Goal: Navigation & Orientation: Find specific page/section

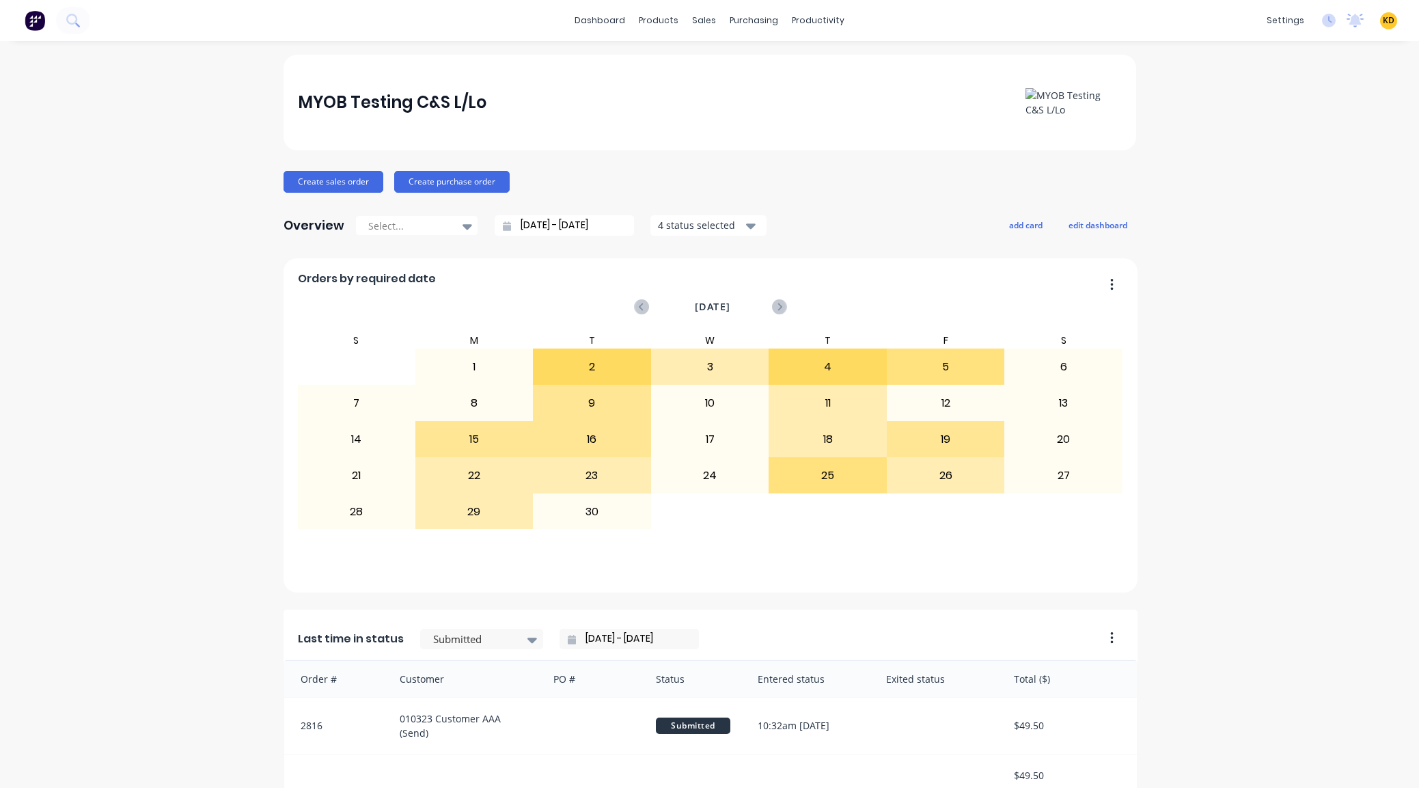
click at [1380, 13] on div "KD MYOB Testing C&S L/Lo Karmela (Factory) Deogracias Administrator Profile Sig…" at bounding box center [1388, 20] width 17 height 17
click at [1383, 16] on span "KD" at bounding box center [1389, 20] width 12 height 12
click at [1314, 175] on button "Sign out" at bounding box center [1303, 171] width 181 height 27
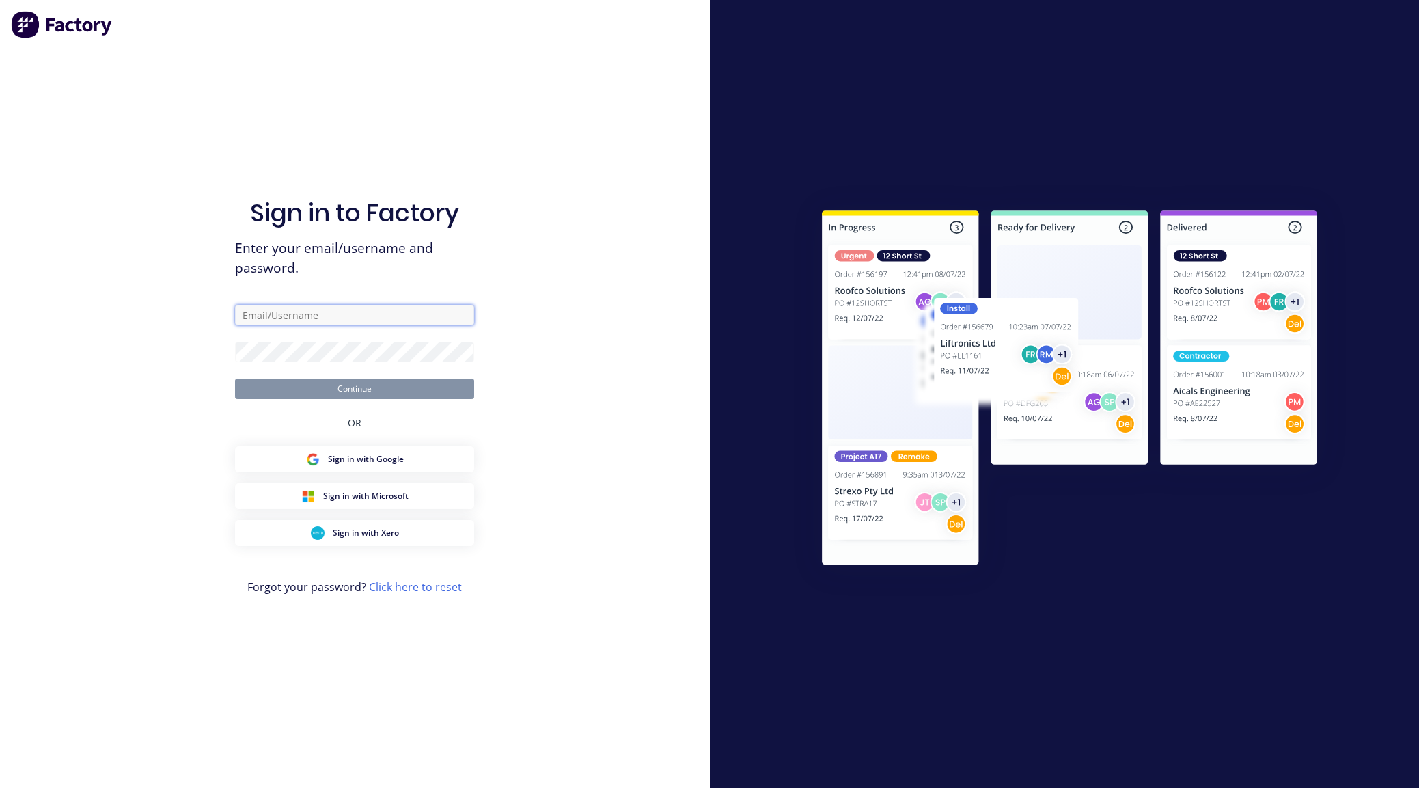
click at [381, 316] on input "text" at bounding box center [354, 315] width 239 height 20
paste input "karmela+default@factory.app"
type input "karmela+default@factory.app"
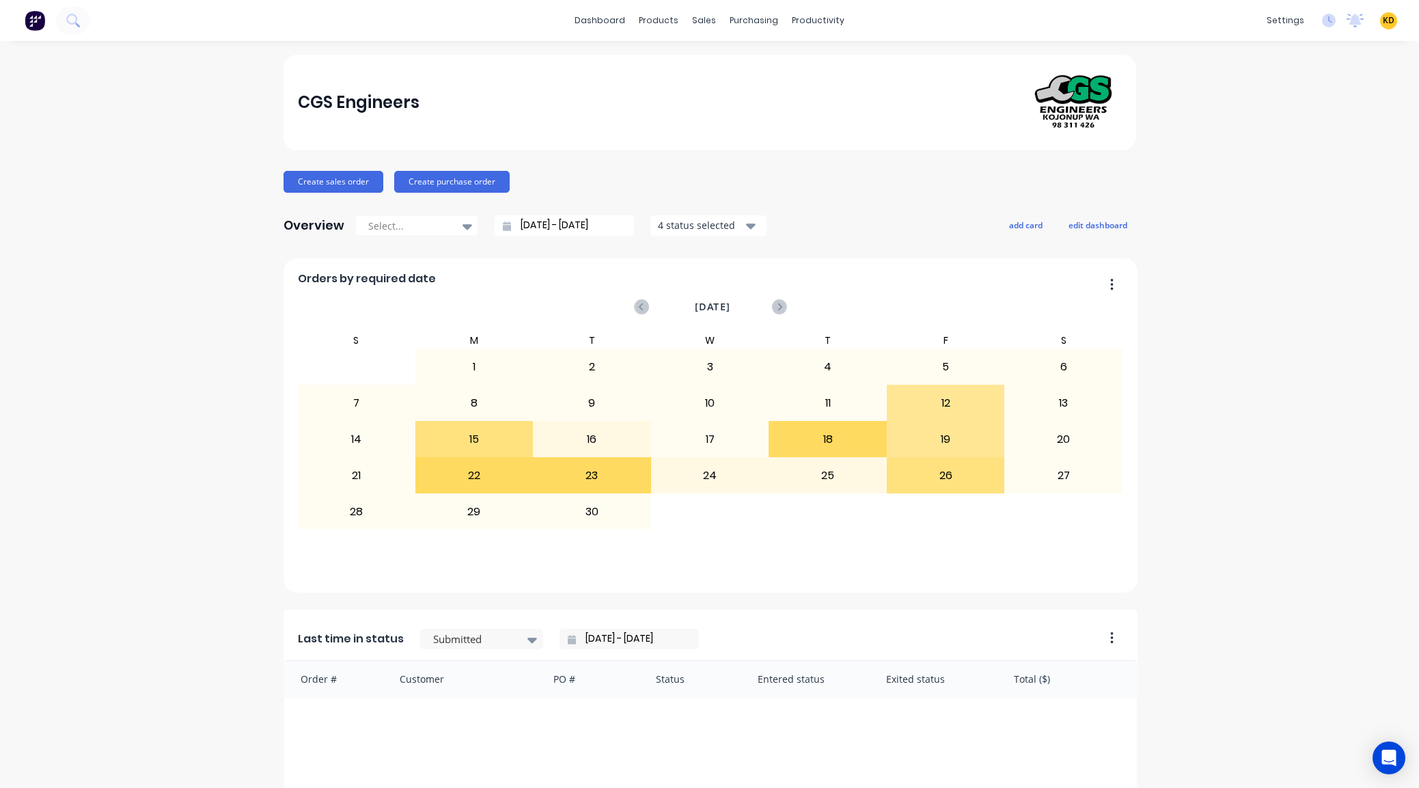
click at [834, 101] on link "Planner" at bounding box center [865, 92] width 181 height 27
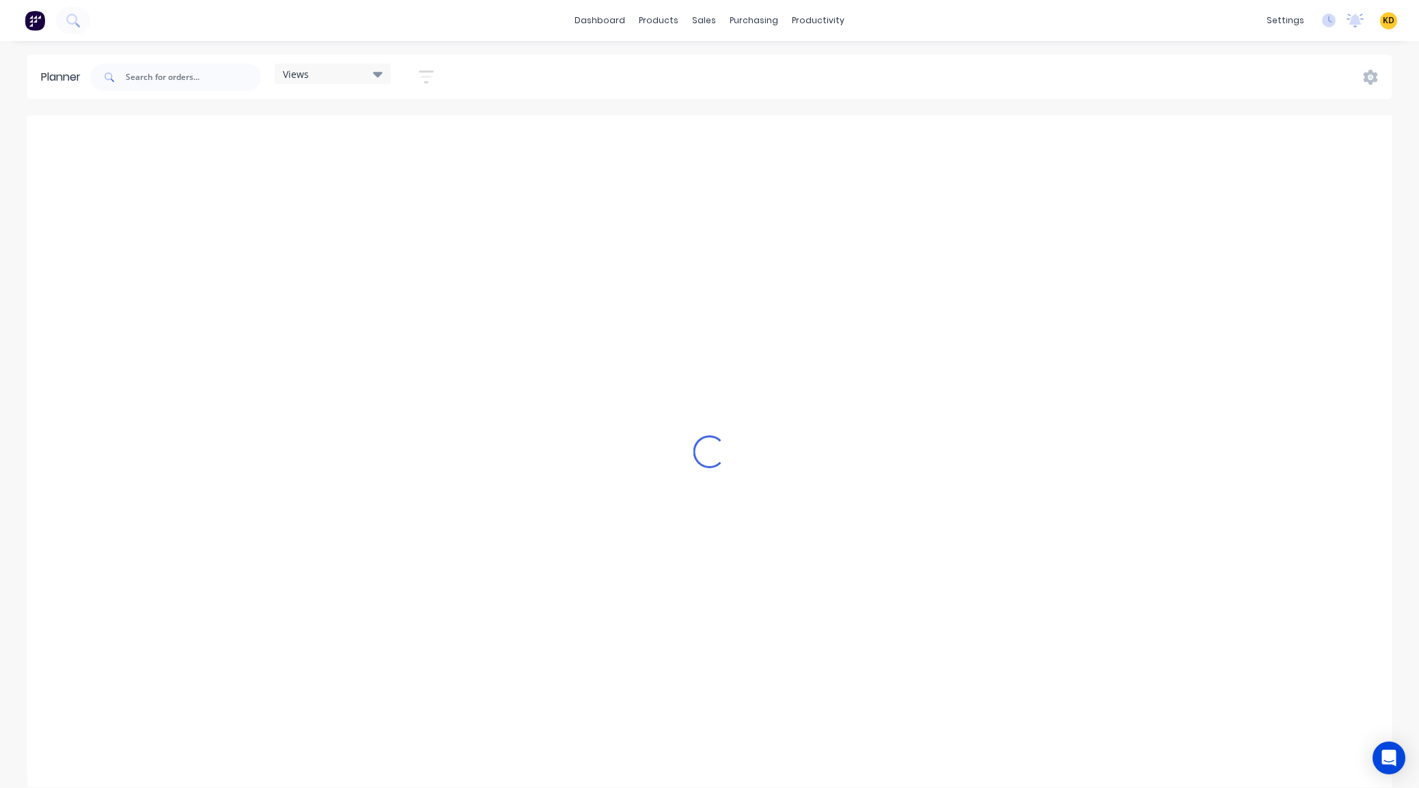
scroll to position [0, 656]
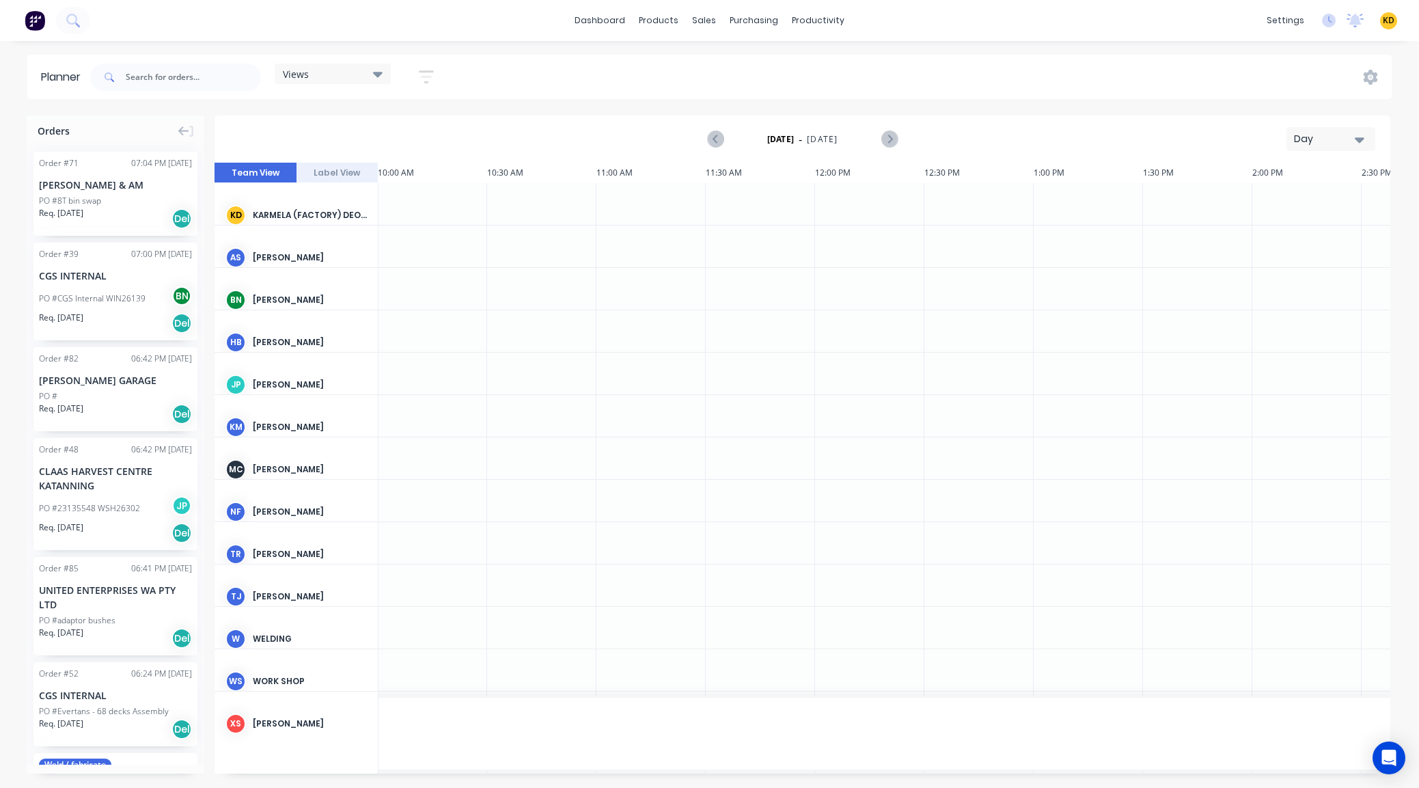
click at [427, 75] on icon "button" at bounding box center [426, 76] width 15 height 17
click at [366, 129] on div "Show/Hide users" at bounding box center [354, 128] width 95 height 14
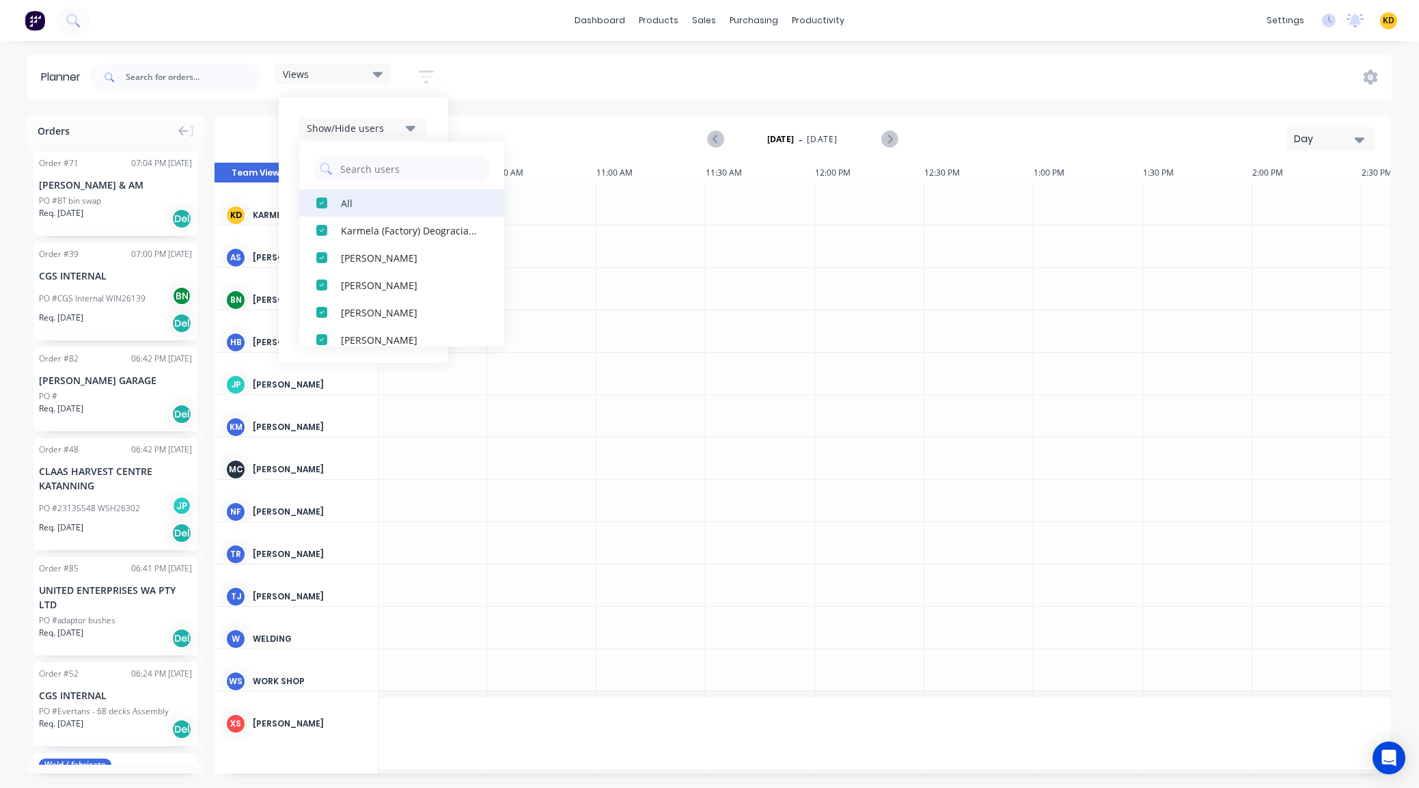
click at [317, 205] on div "button" at bounding box center [321, 202] width 27 height 27
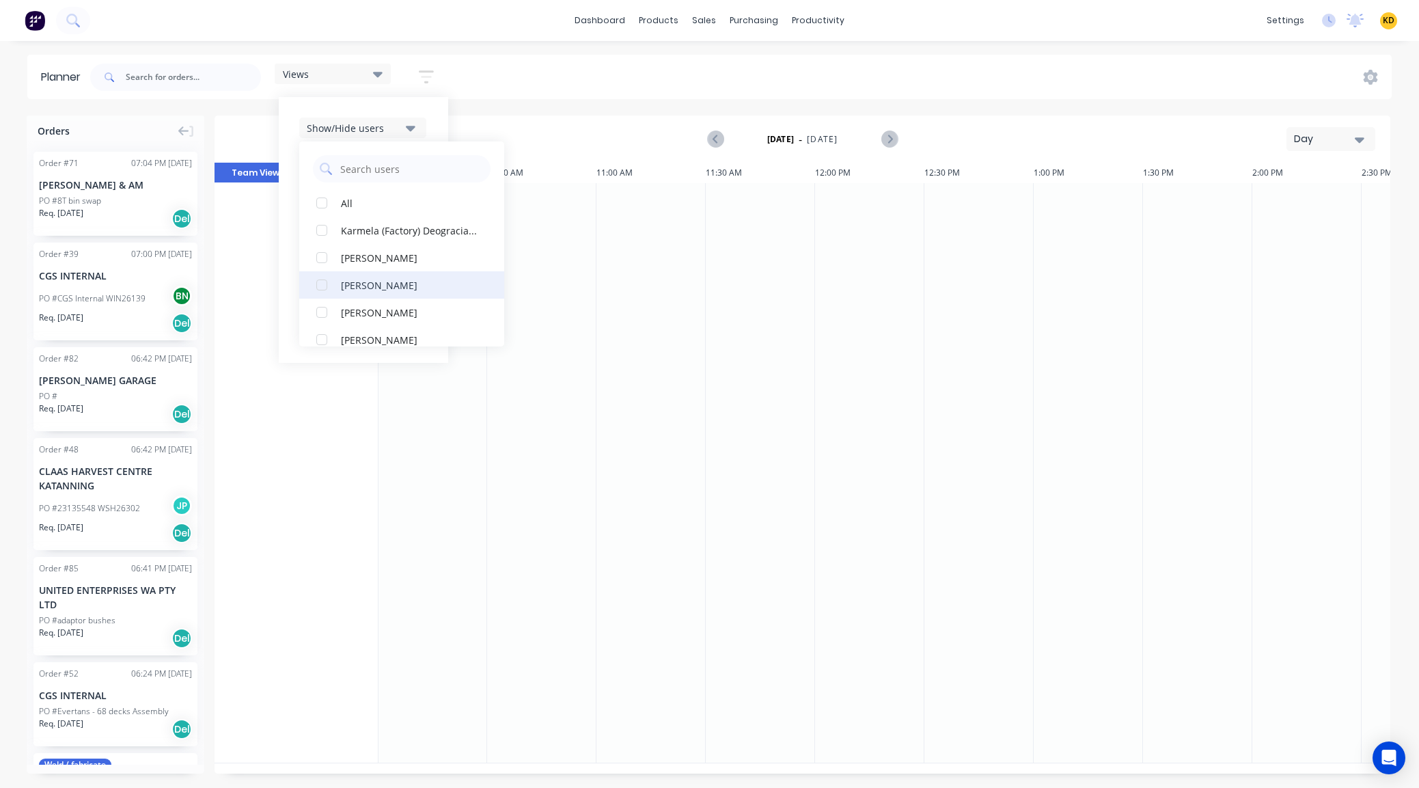
click at [321, 280] on div "button" at bounding box center [321, 284] width 27 height 27
click at [566, 57] on div "Views Save new view None (Default) edit Show/Hide users All Brad Nagtegaal Karm…" at bounding box center [739, 77] width 1304 height 41
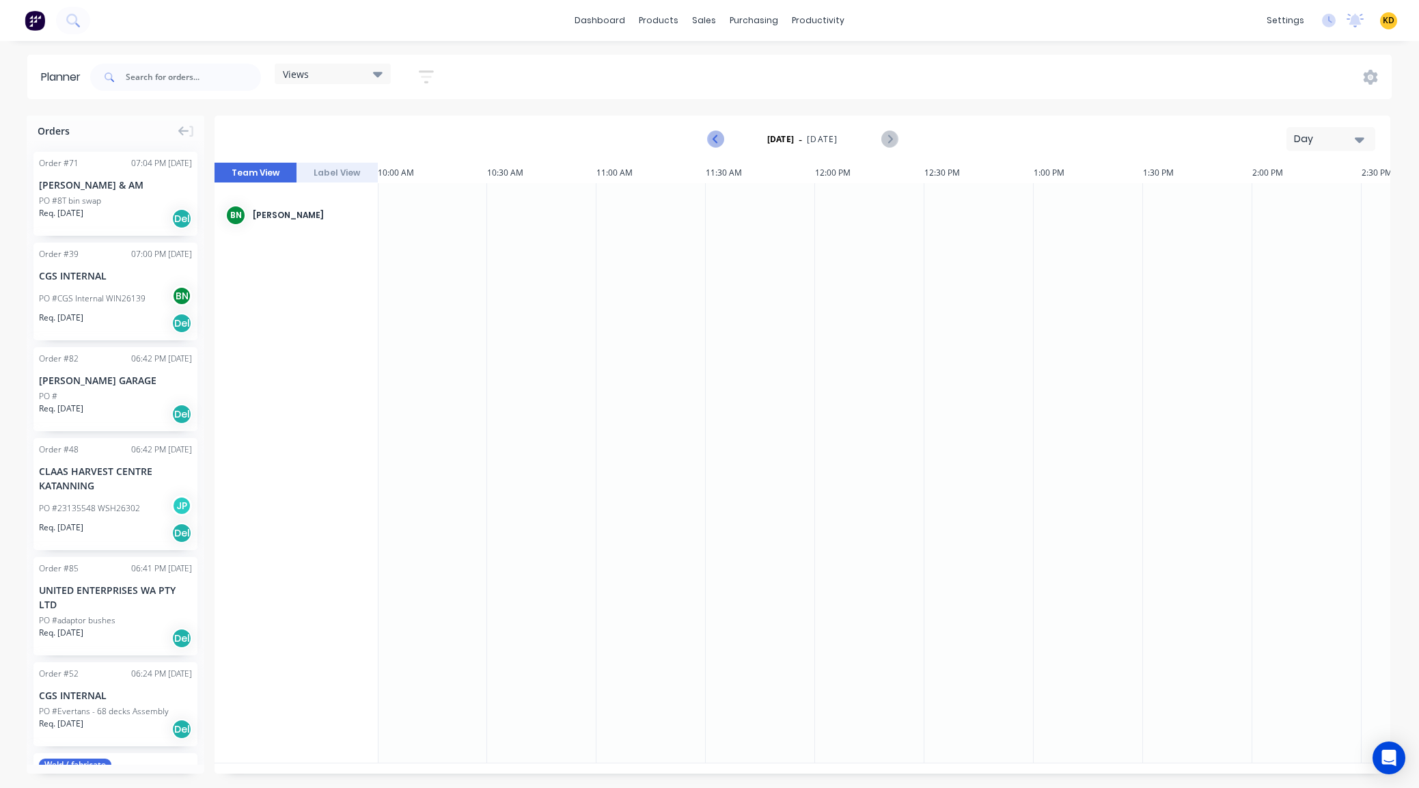
click at [717, 141] on icon "Previous page" at bounding box center [716, 139] width 16 height 16
click at [892, 138] on icon "Next page" at bounding box center [889, 139] width 16 height 16
click at [359, 165] on button "Label View" at bounding box center [337, 173] width 82 height 20
click at [247, 171] on button "Team View" at bounding box center [256, 173] width 82 height 20
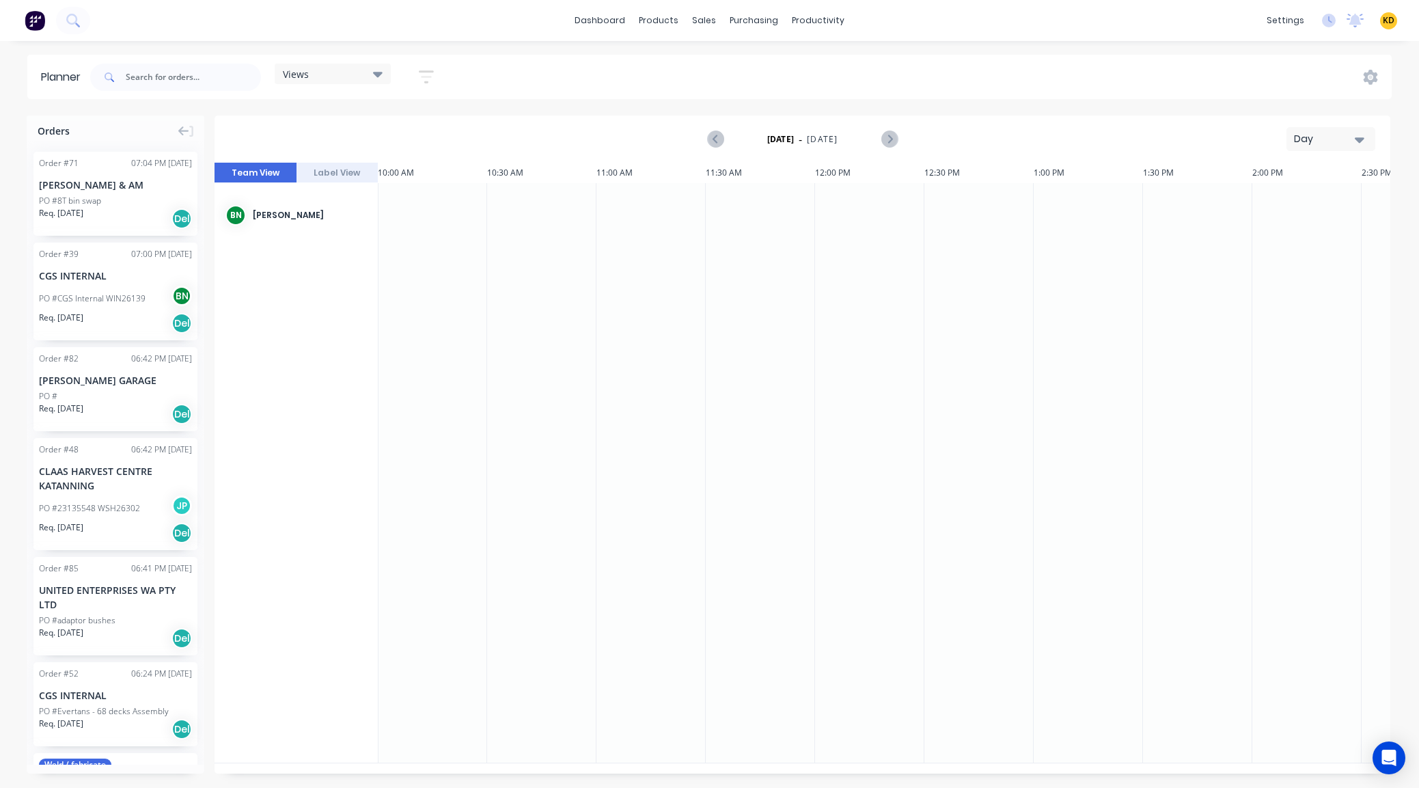
click at [322, 73] on div "Views" at bounding box center [333, 74] width 100 height 12
click at [541, 49] on div "dashboard products sales purchasing productivity dashboard products Product Cat…" at bounding box center [709, 394] width 1419 height 788
click at [430, 72] on icon "button" at bounding box center [426, 76] width 15 height 17
click at [362, 126] on div "Show/Hide users" at bounding box center [354, 128] width 95 height 14
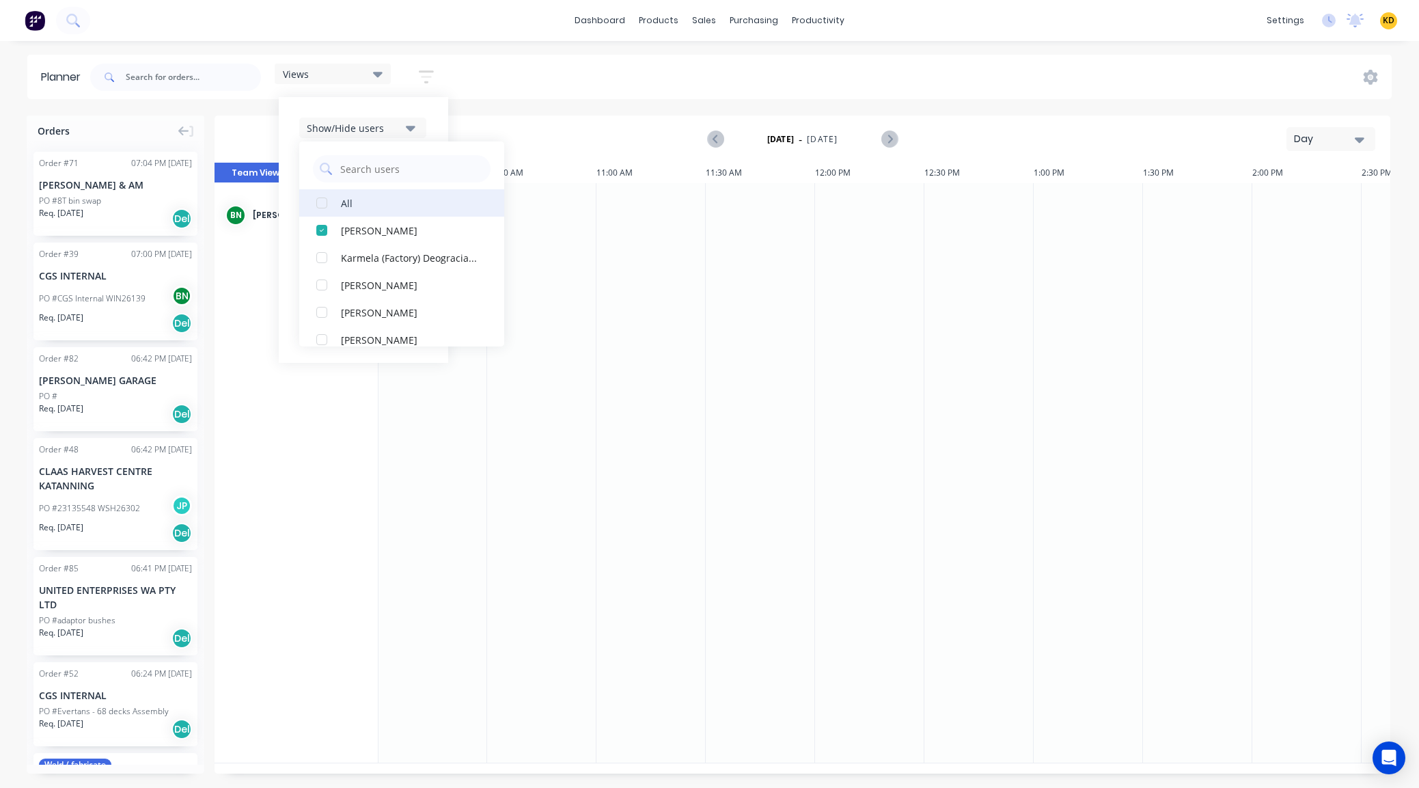
click at [324, 202] on div "button" at bounding box center [321, 202] width 27 height 27
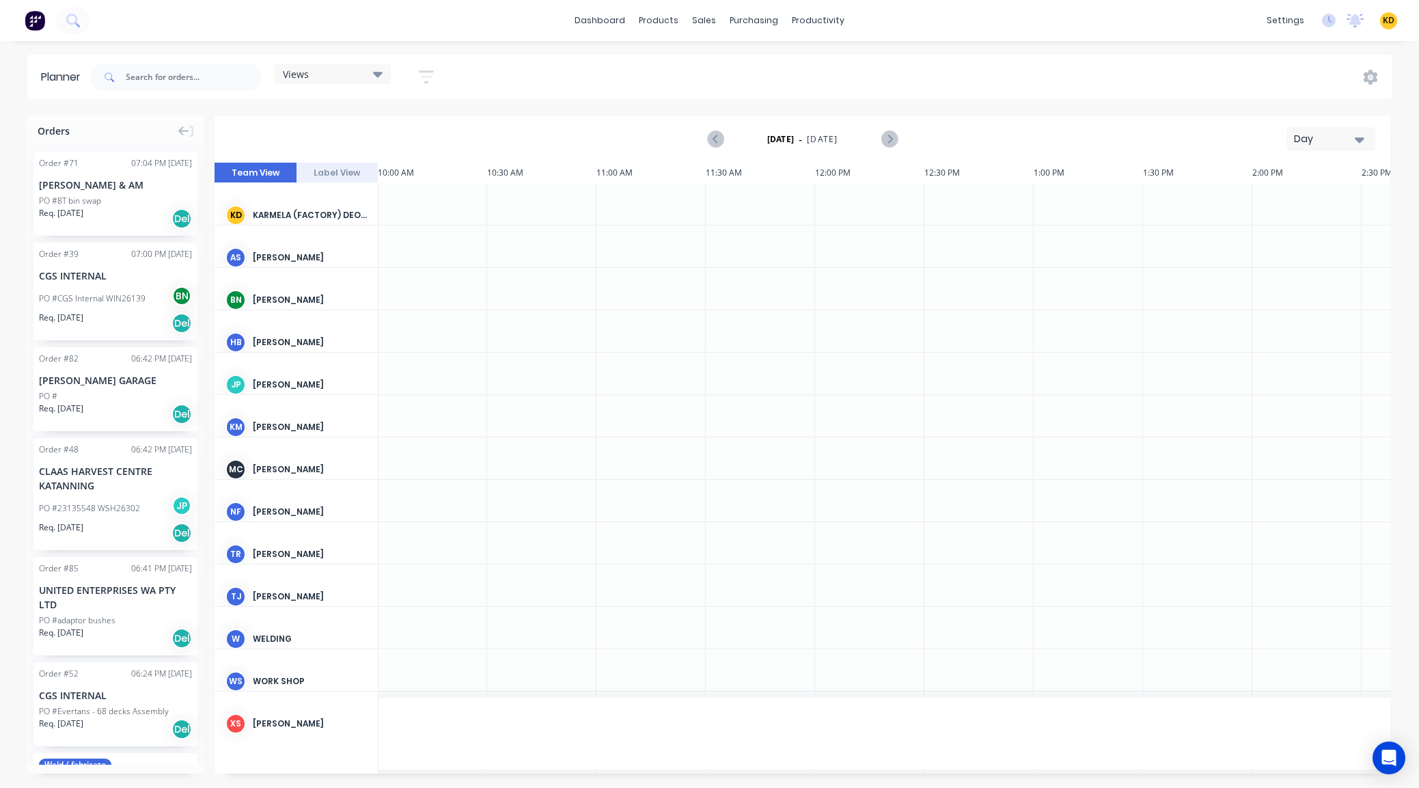
click at [535, 107] on div "Planner Views Save new view None (Default) edit Show/Hide users All Karmela (Fa…" at bounding box center [709, 421] width 1419 height 732
click at [430, 70] on icon "button" at bounding box center [426, 76] width 15 height 13
click at [362, 132] on div "Show/Hide users" at bounding box center [354, 128] width 95 height 14
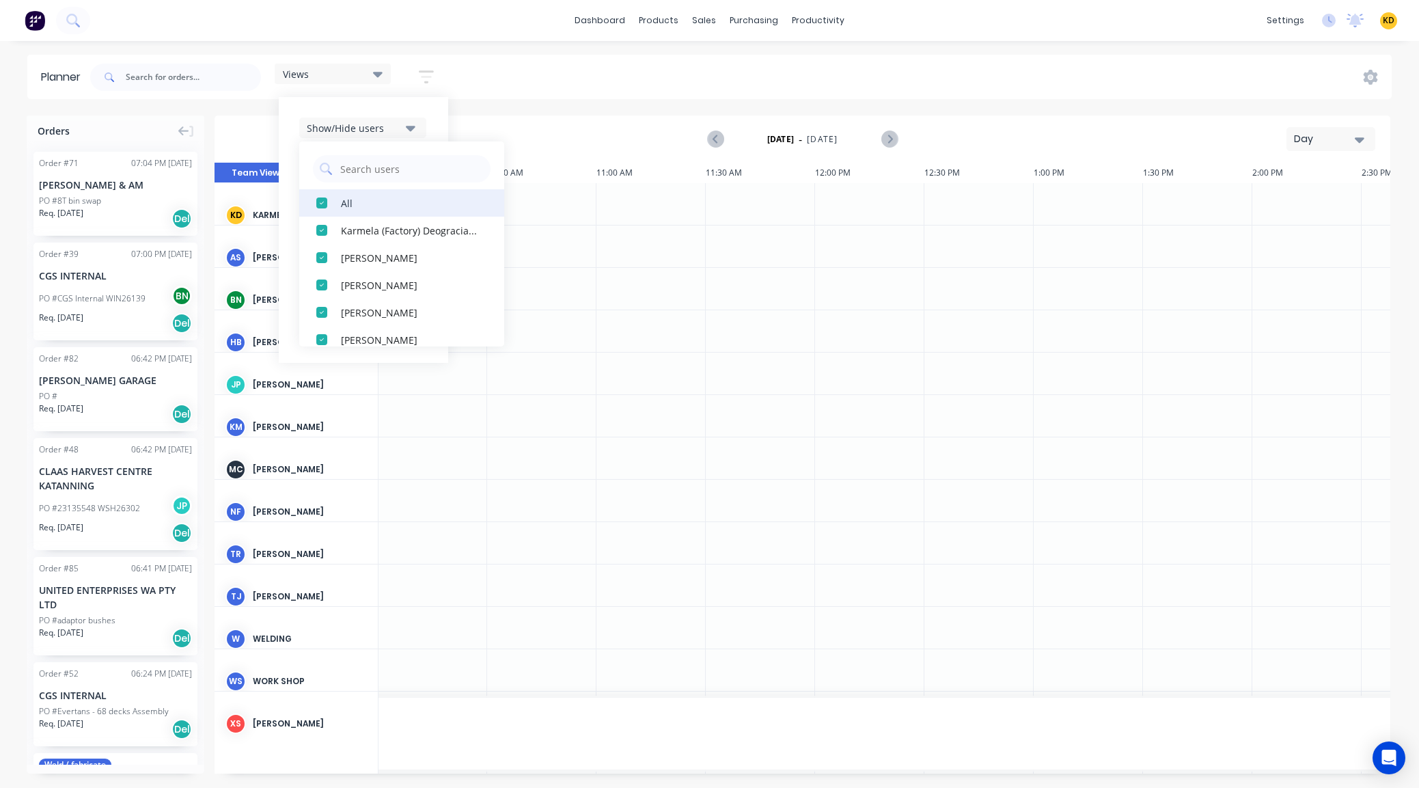
click at [322, 204] on div "button" at bounding box center [321, 202] width 27 height 27
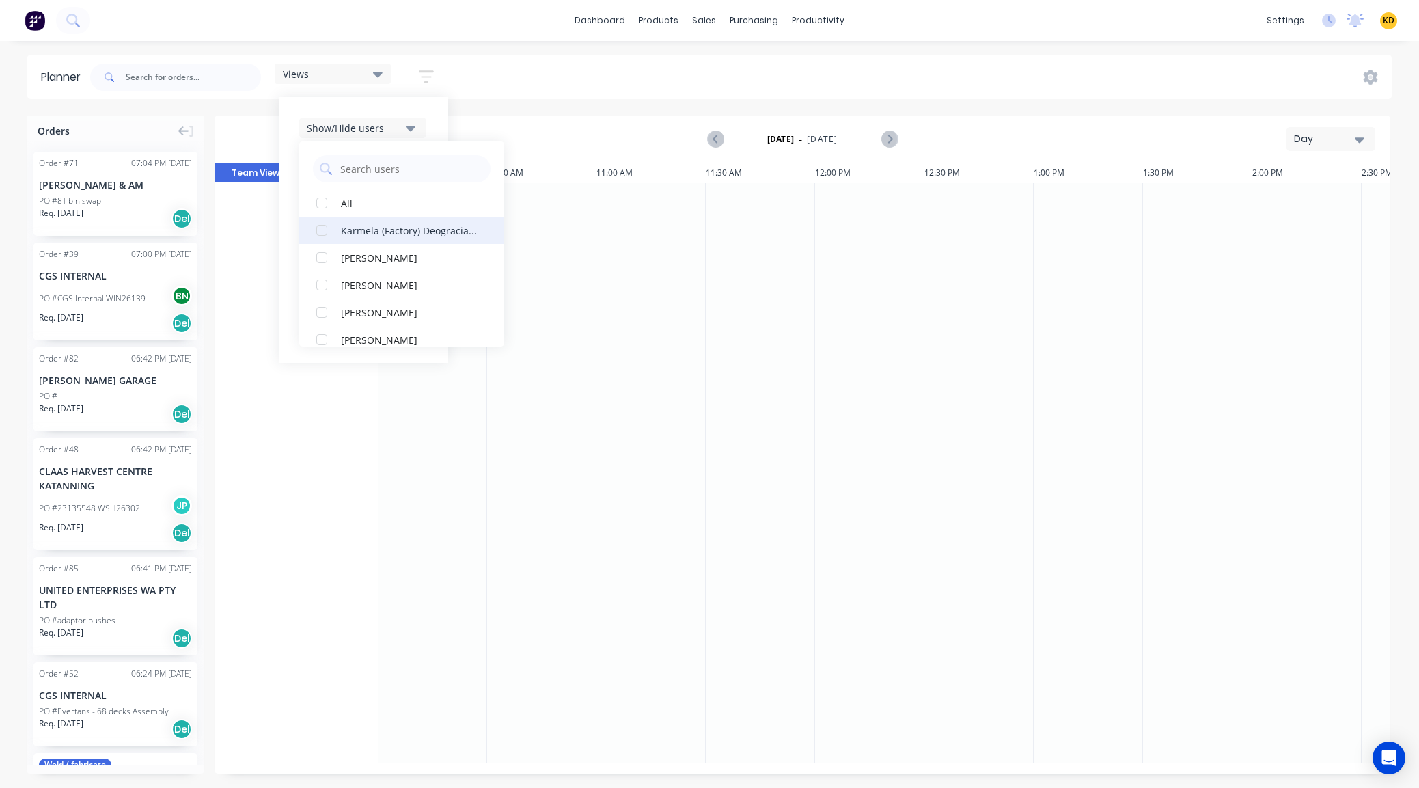
click at [329, 232] on div "button" at bounding box center [321, 230] width 27 height 27
click at [324, 256] on div "button" at bounding box center [321, 257] width 27 height 27
click at [324, 280] on div "button" at bounding box center [321, 284] width 27 height 27
click at [552, 84] on div "Views Save new view None (Default) edit Show/Hide users All Karmela (Factory) D…" at bounding box center [739, 77] width 1304 height 41
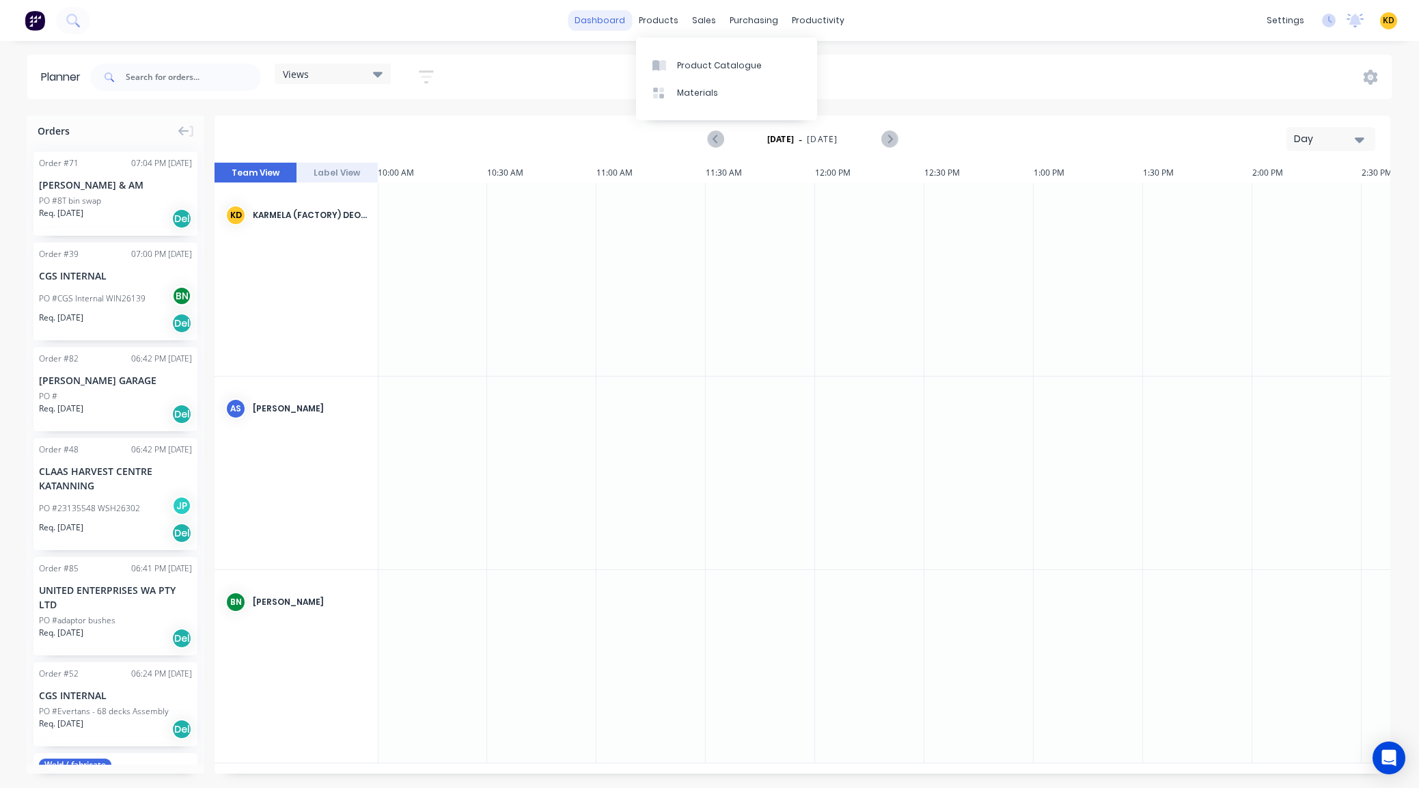
click at [622, 22] on link "dashboard" at bounding box center [600, 20] width 64 height 20
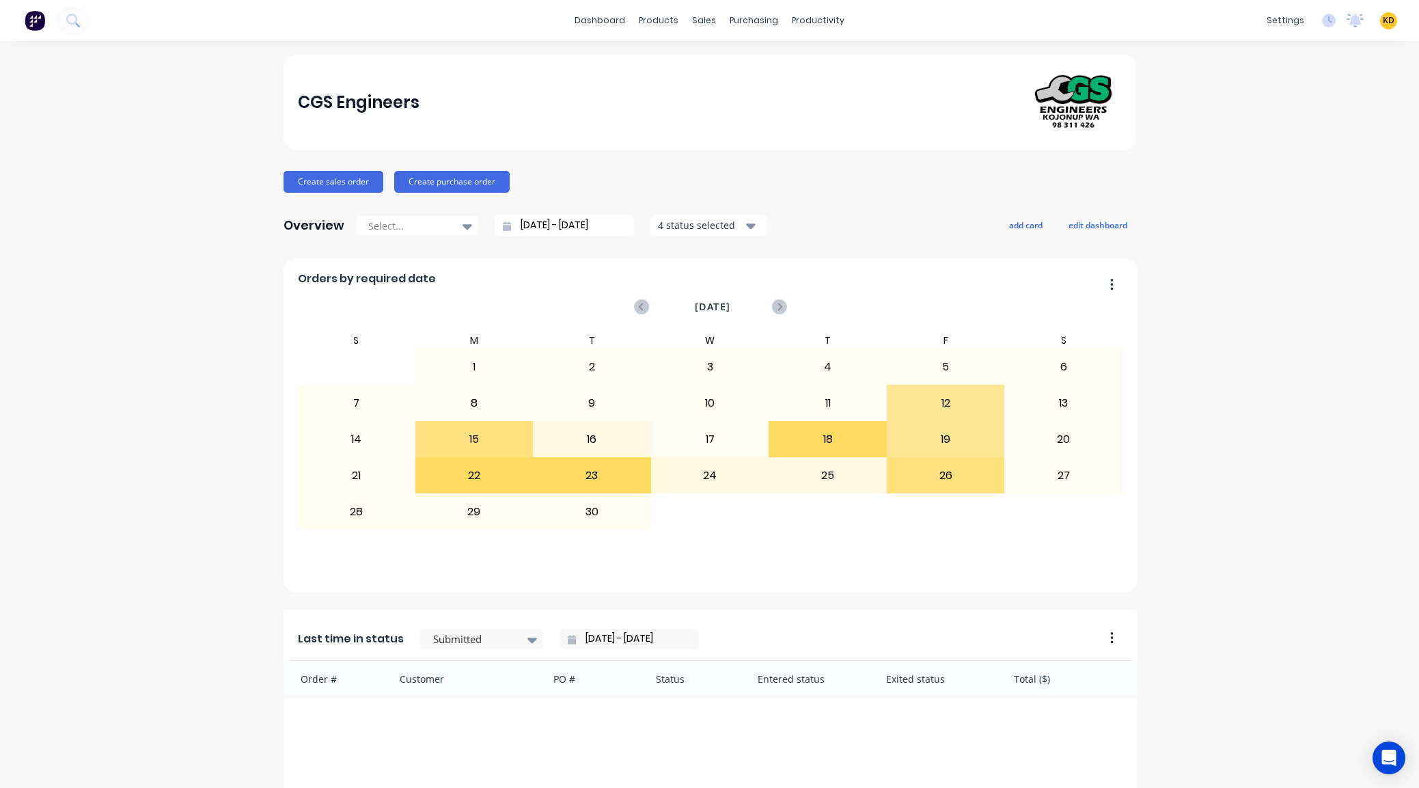
click at [1383, 20] on span "KD" at bounding box center [1389, 20] width 12 height 12
click at [1310, 166] on button "Sign out" at bounding box center [1303, 171] width 181 height 27
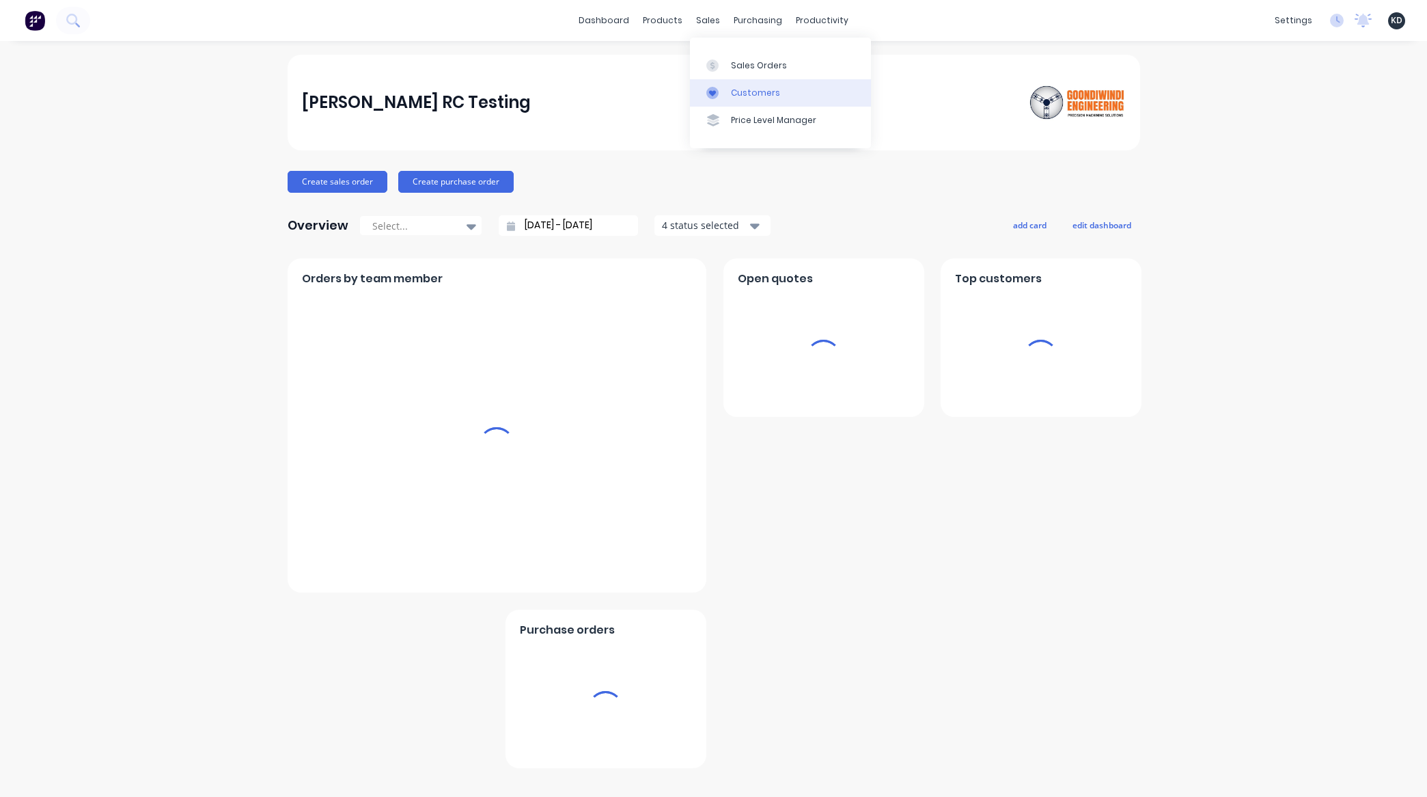
click at [742, 84] on link "Customers" at bounding box center [780, 92] width 181 height 27
